Goal: Consume media (video, audio): Consume media (video, audio)

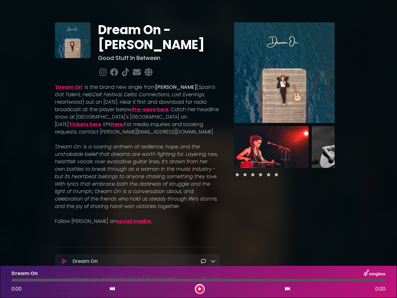
click at [199, 149] on em "'Dream On’ is a soaring anthem of resilience, hope, and the unshakable belief t…" at bounding box center [136, 176] width 163 height 67
click at [64, 262] on icon at bounding box center [64, 261] width 5 height 6
click at [213, 261] on icon at bounding box center [213, 260] width 5 height 5
click at [285, 73] on img at bounding box center [284, 72] width 101 height 101
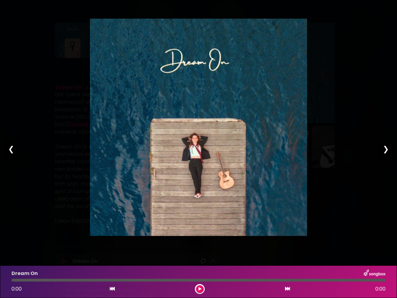
click at [271, 147] on img at bounding box center [198, 127] width 217 height 217
click at [349, 147] on div "Pause Play % buffered 00:00 00:00 00:00 Exit fullscreen Enter fullscreen Play ❮…" at bounding box center [198, 149] width 397 height 298
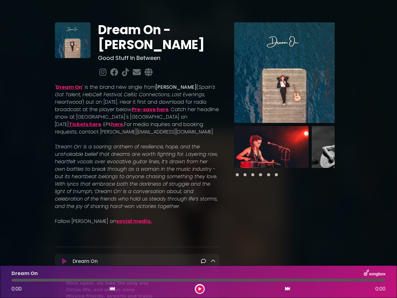
click at [393, 147] on div "Dream On - [PERSON_NAME] Good Stuff In Between ' (" at bounding box center [198, 287] width 397 height 561
click at [112, 289] on icon at bounding box center [112, 288] width 5 height 5
click at [200, 289] on icon at bounding box center [200, 289] width 3 height 4
